Goal: Browse casually: Explore the website without a specific task or goal

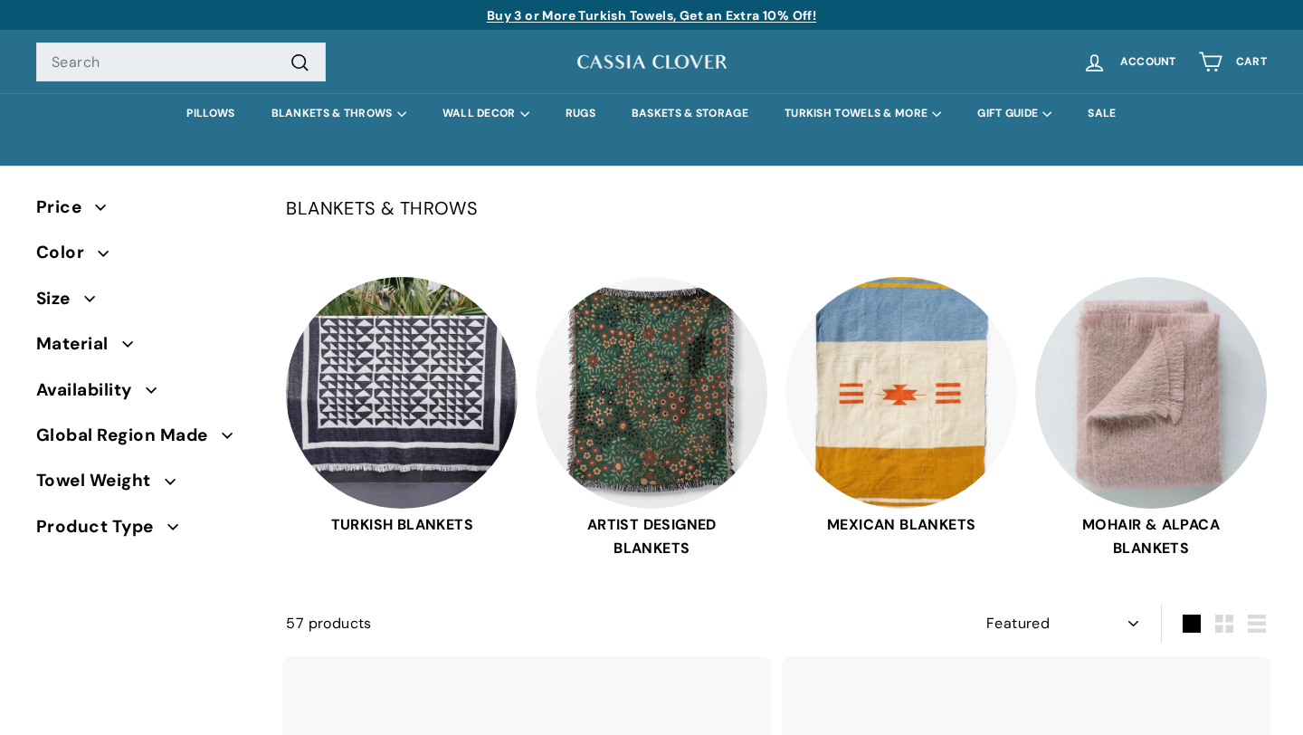
select select "manual"
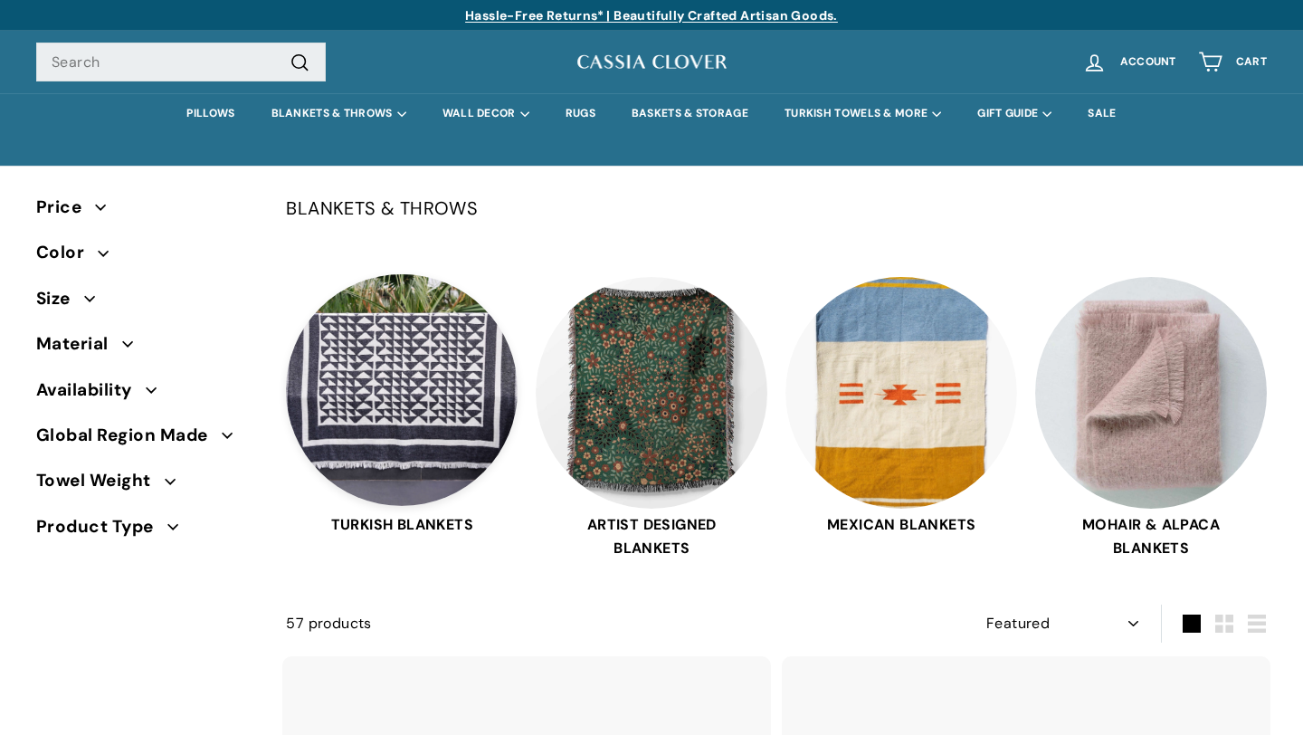
click at [390, 358] on img at bounding box center [402, 390] width 232 height 232
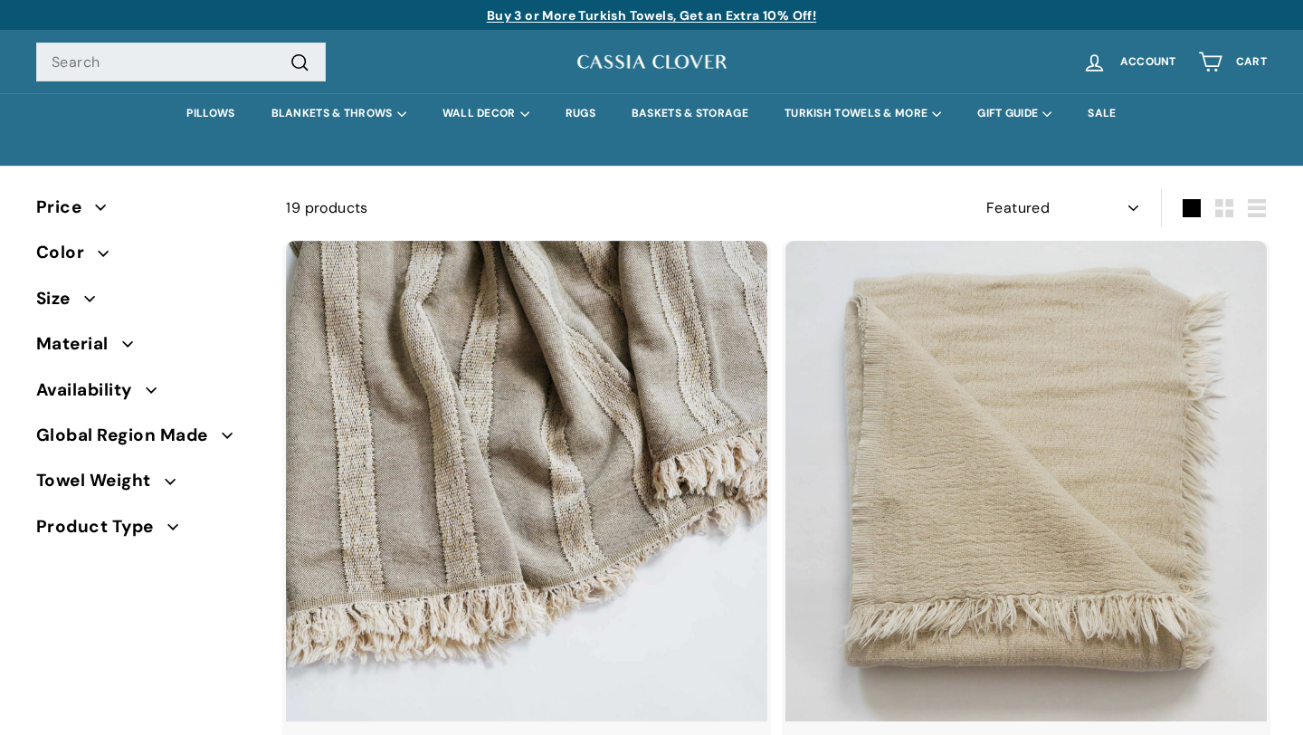
select select "manual"
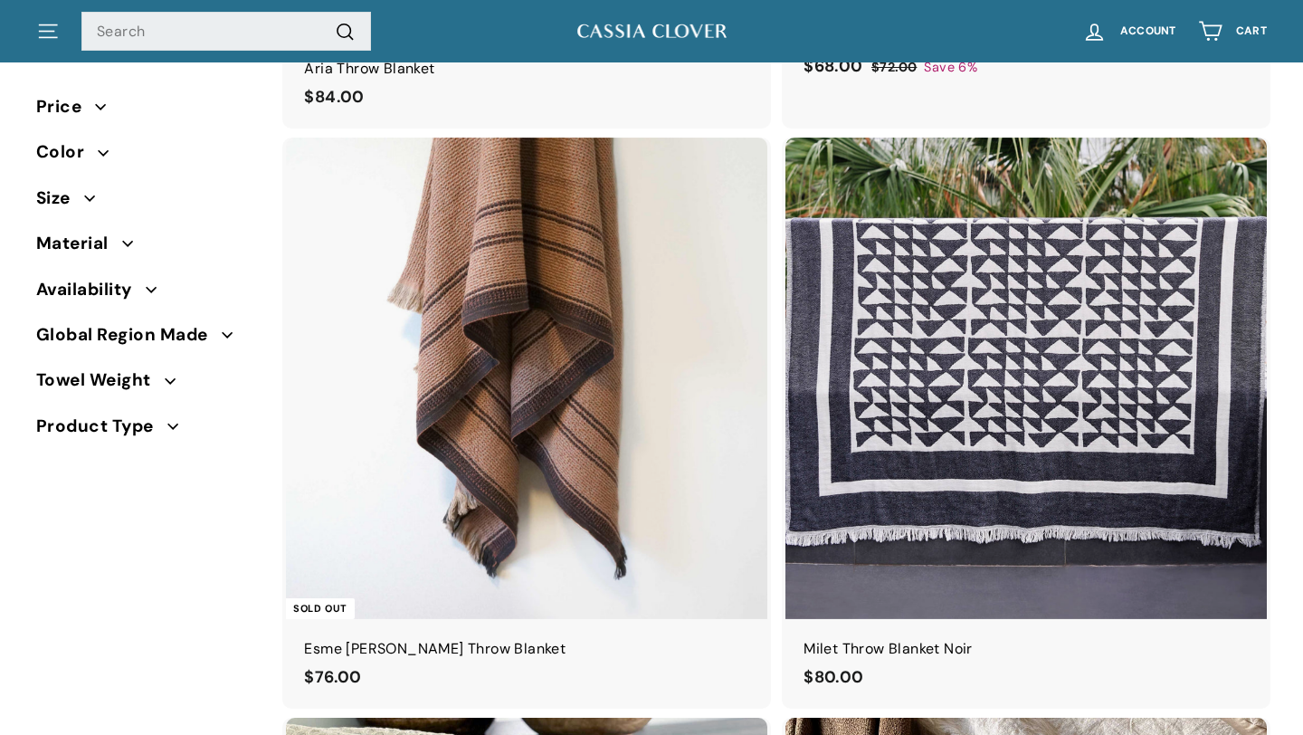
scroll to position [1331, 0]
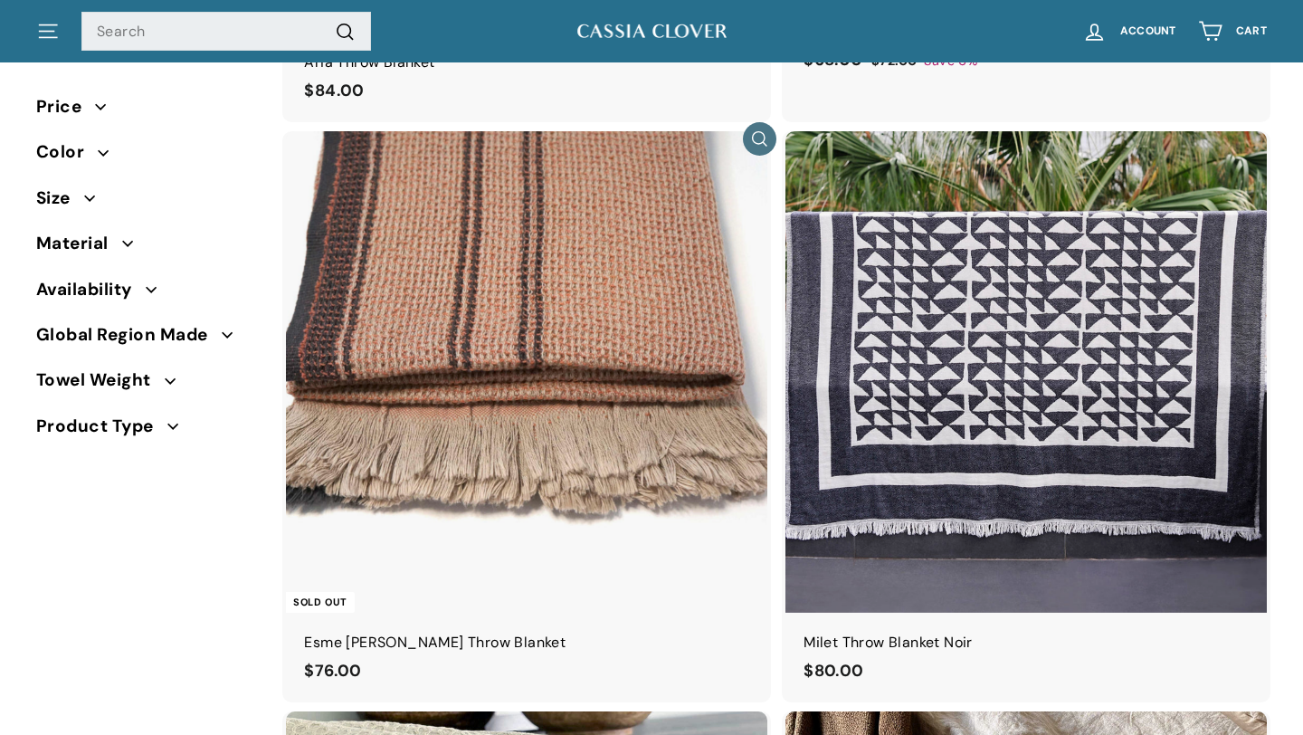
click at [520, 342] on img at bounding box center [527, 372] width 482 height 482
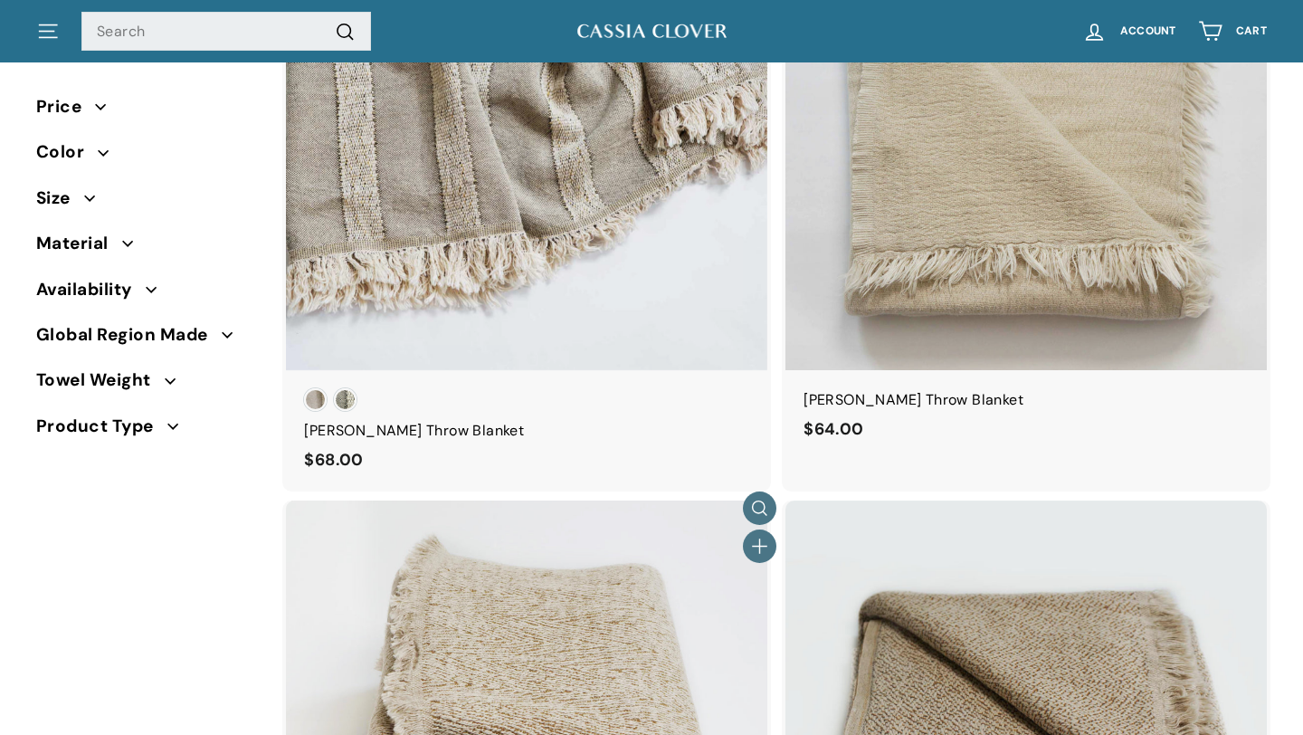
scroll to position [0, 0]
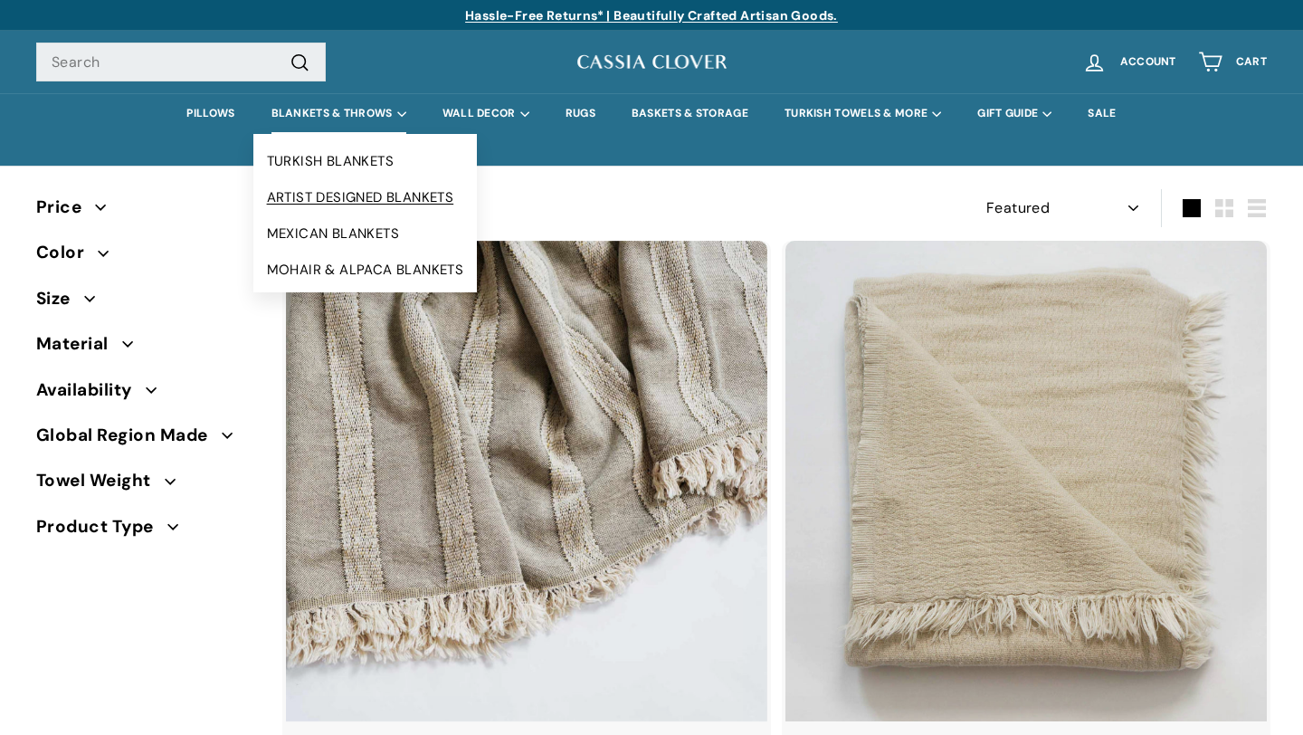
click at [344, 199] on link "ARTIST DESIGNED BLANKETS" at bounding box center [365, 197] width 224 height 36
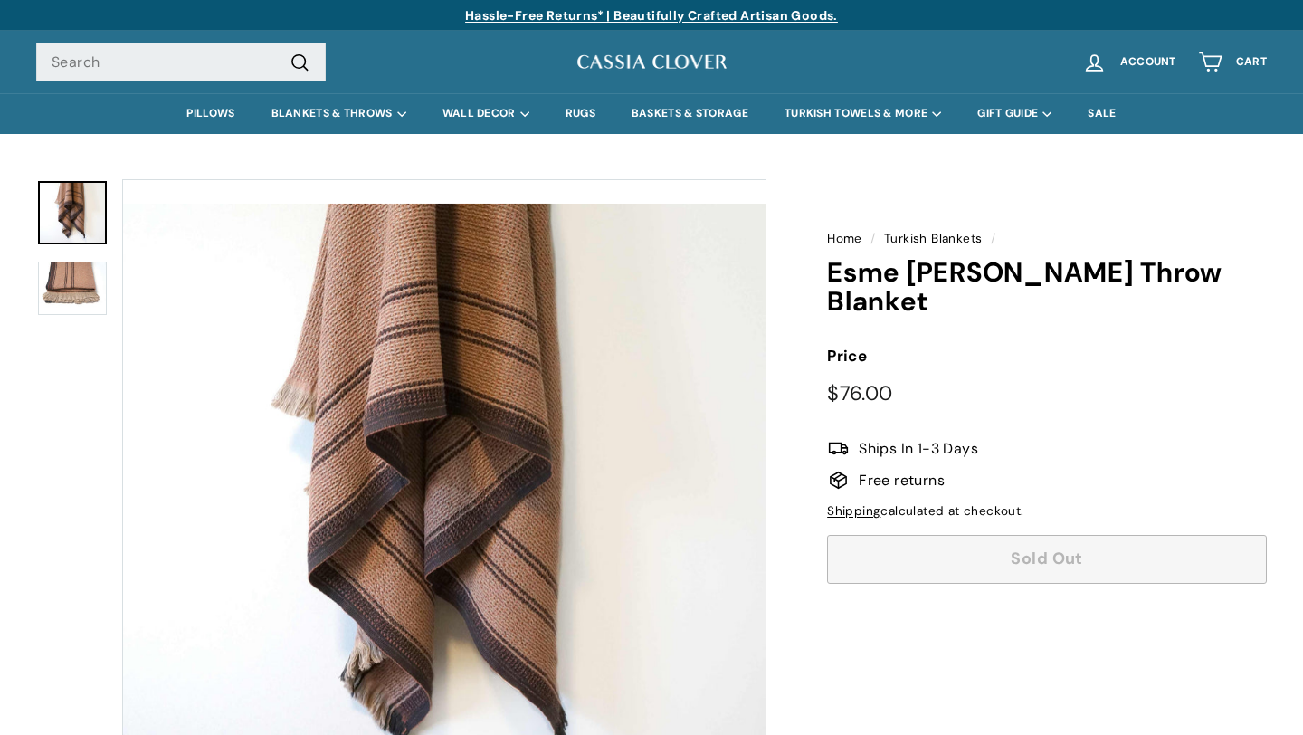
click at [77, 275] on img at bounding box center [72, 288] width 69 height 53
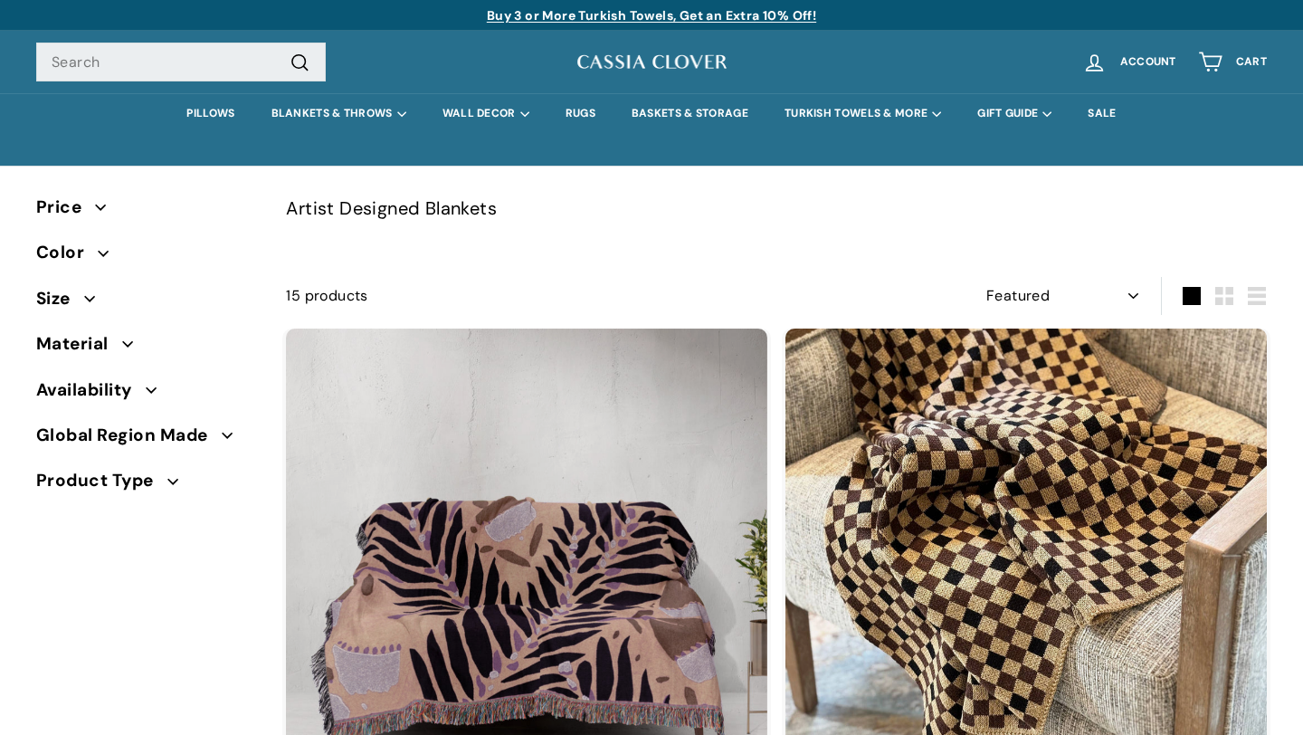
select select "manual"
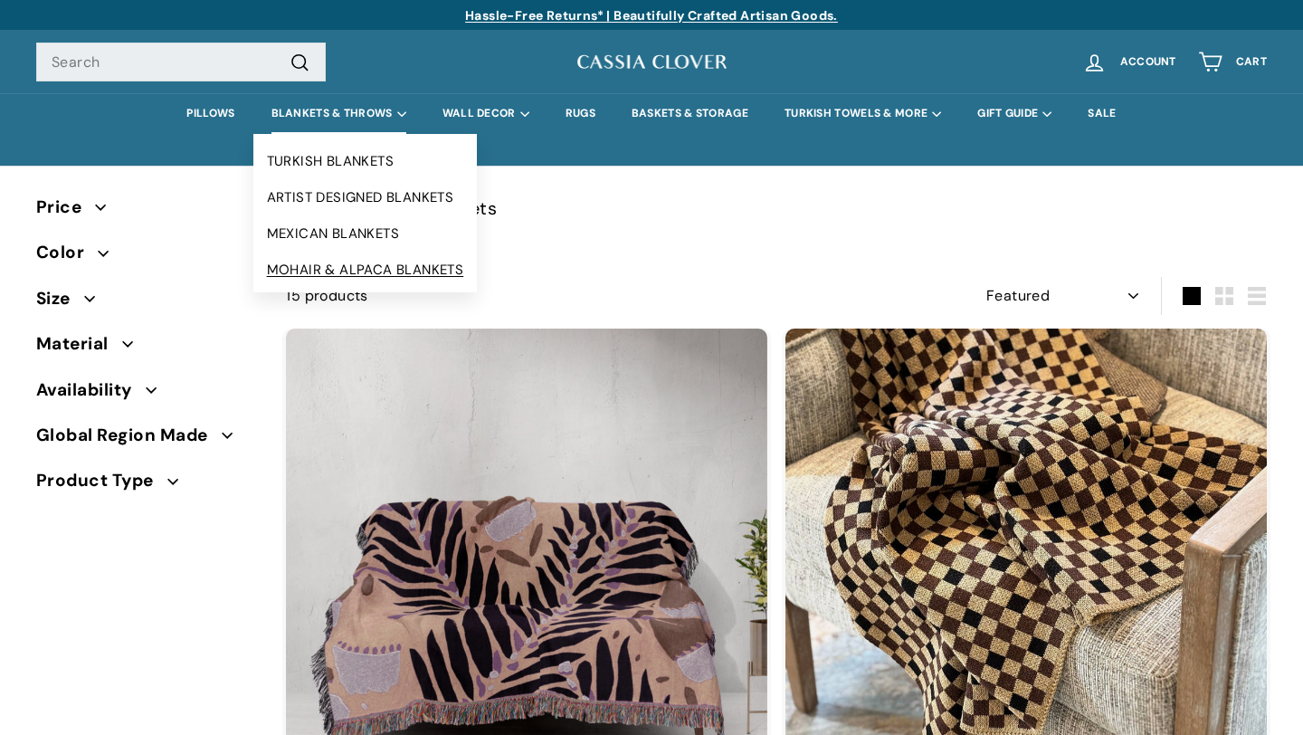
click at [344, 272] on link "MOHAIR & ALPACA BLANKETS" at bounding box center [365, 270] width 224 height 36
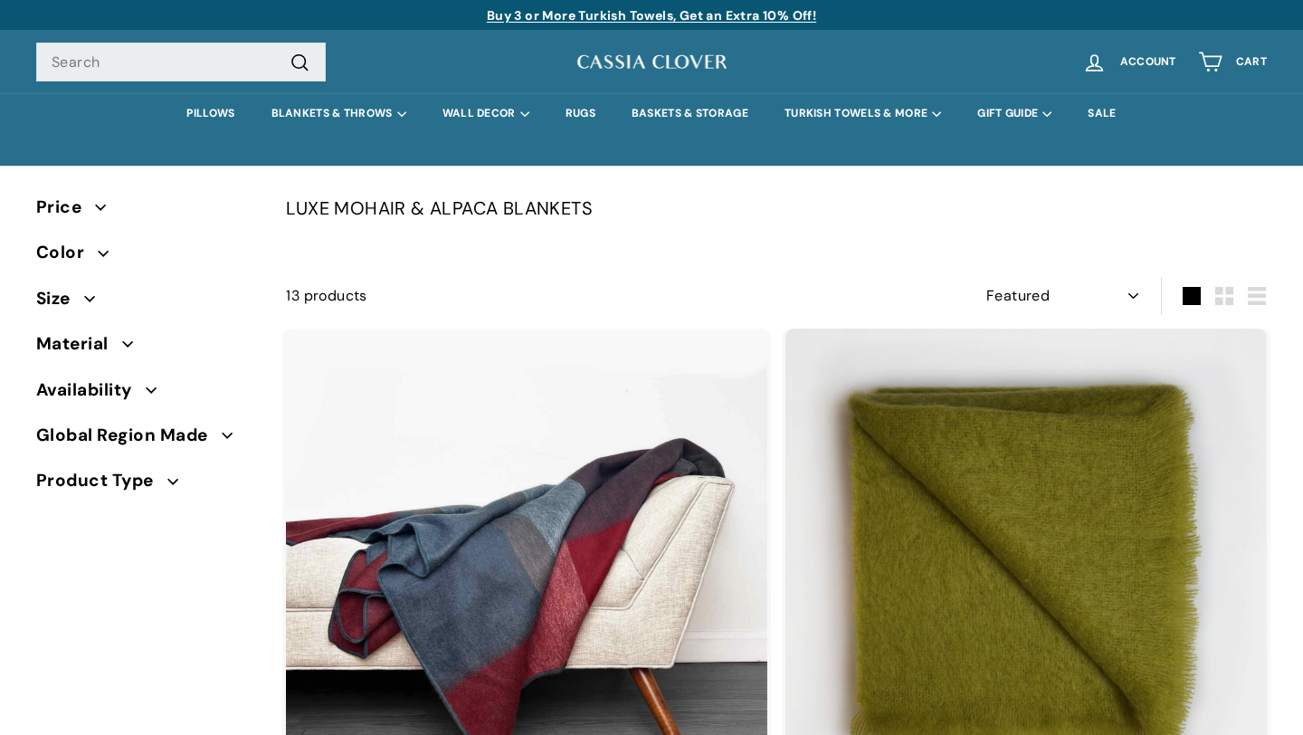
select select "manual"
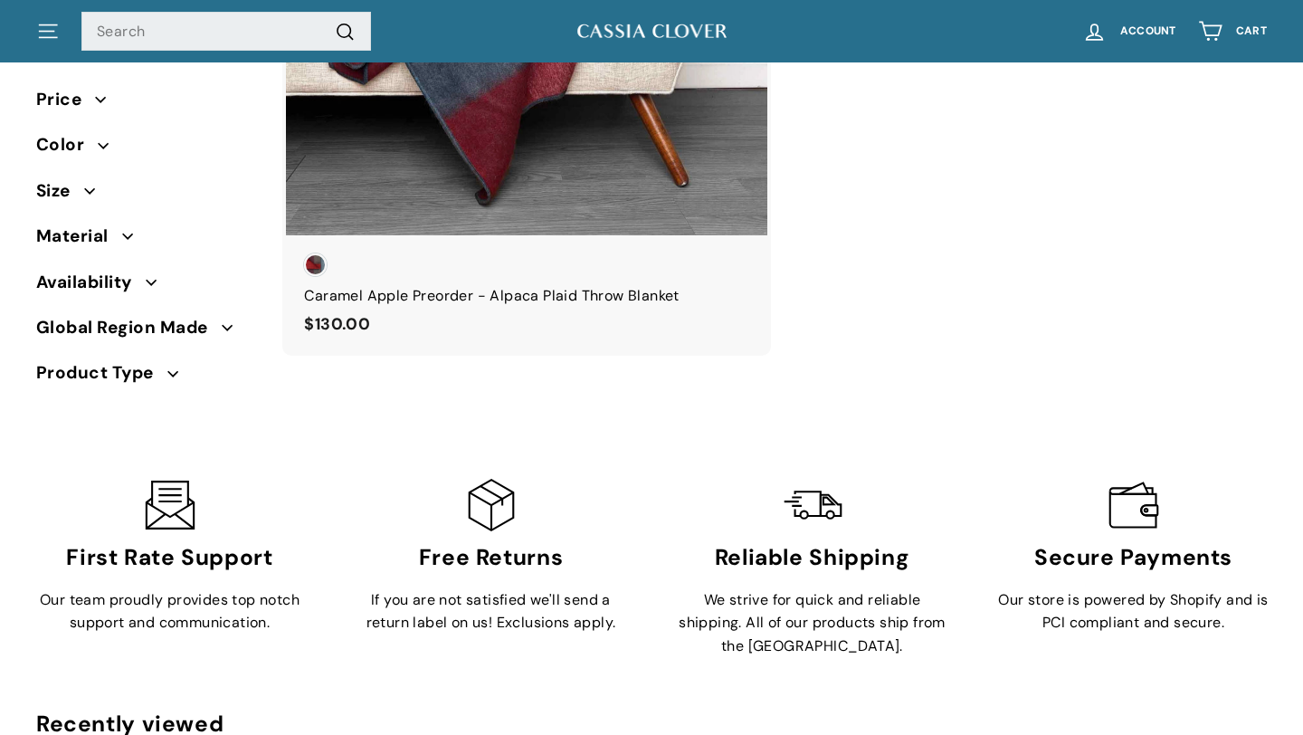
scroll to position [4181, 0]
